Goal: Subscribe to service/newsletter

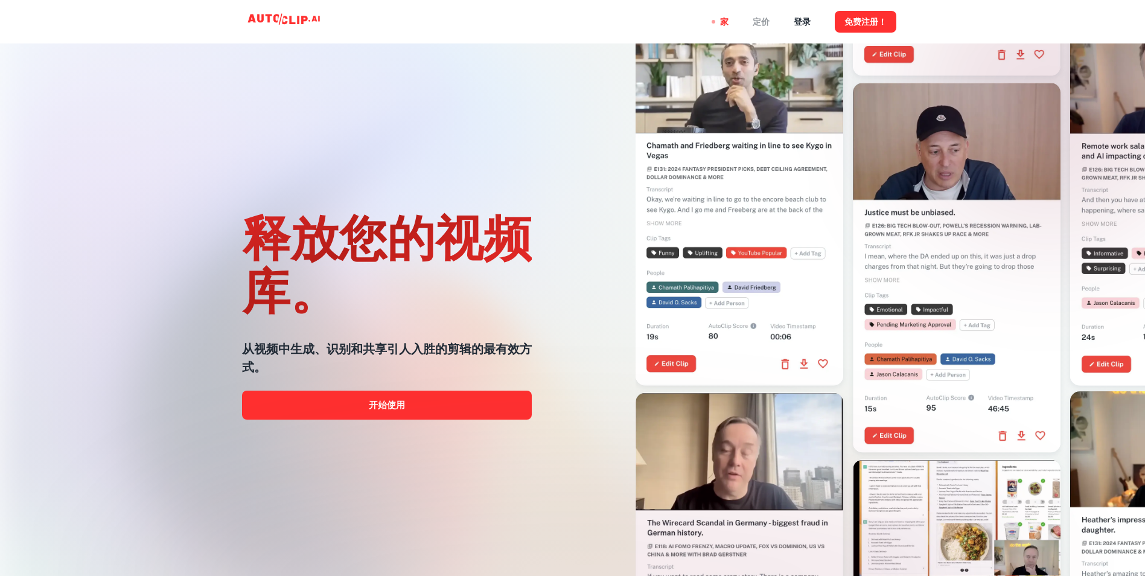
click at [759, 18] on div "定价" at bounding box center [761, 21] width 17 height 43
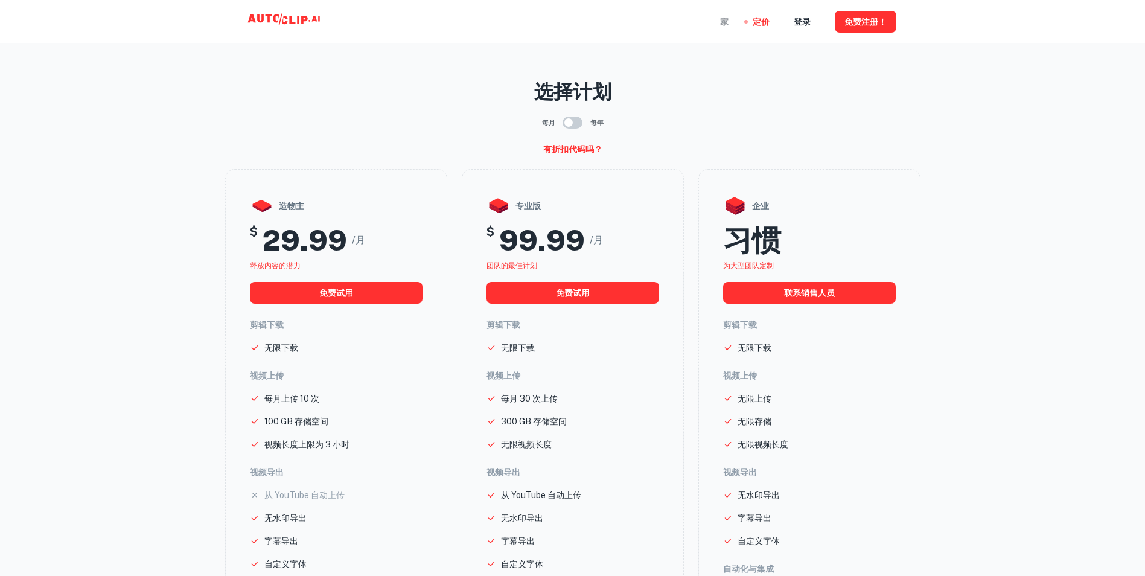
click at [726, 21] on div "家" at bounding box center [724, 21] width 8 height 43
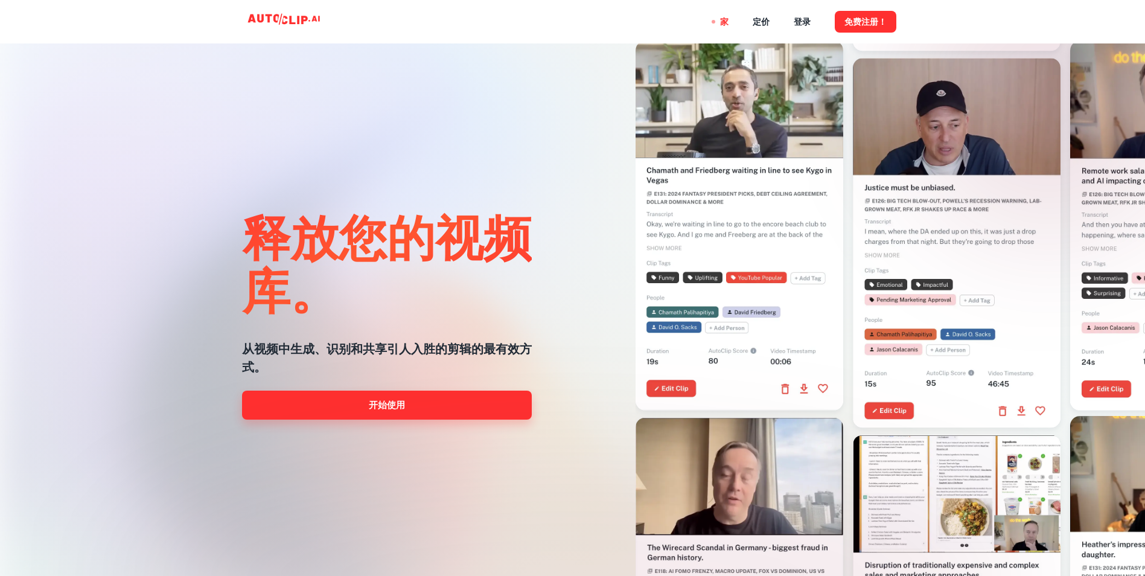
click at [384, 403] on link "开始使用" at bounding box center [387, 405] width 290 height 29
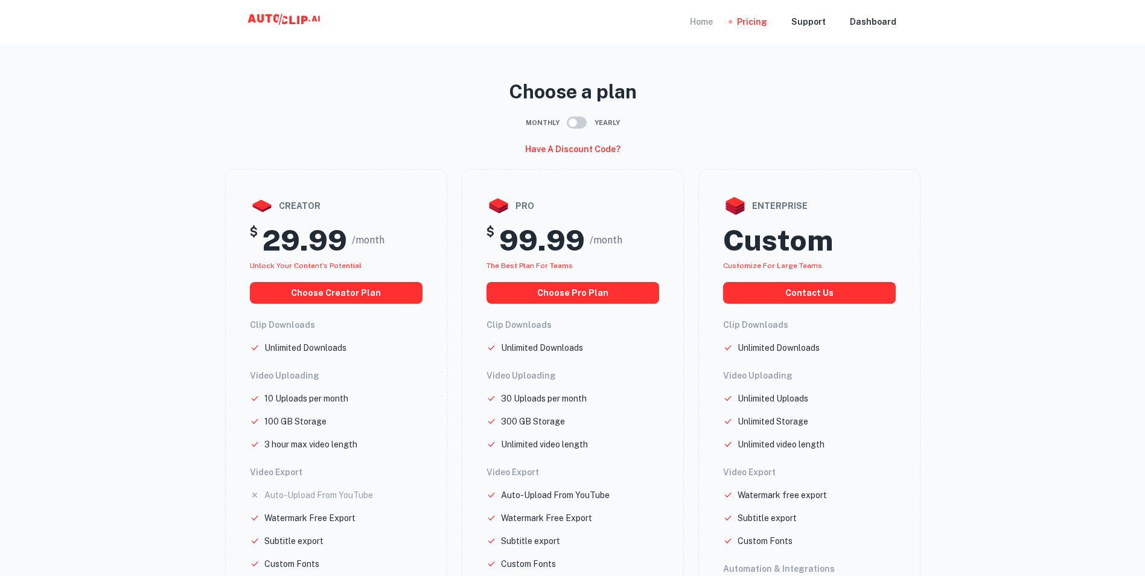
click at [712, 21] on div "Home" at bounding box center [701, 21] width 23 height 43
